Goal: Find specific page/section: Find specific page/section

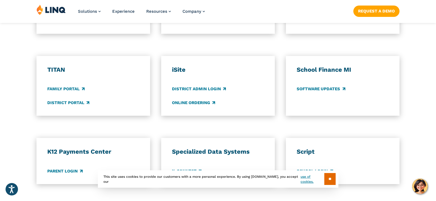
scroll to position [388, 0]
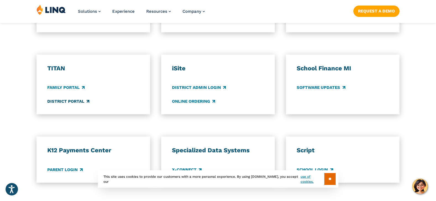
click at [57, 101] on link "District Portal" at bounding box center [68, 101] width 42 height 6
